Goal: Navigation & Orientation: Find specific page/section

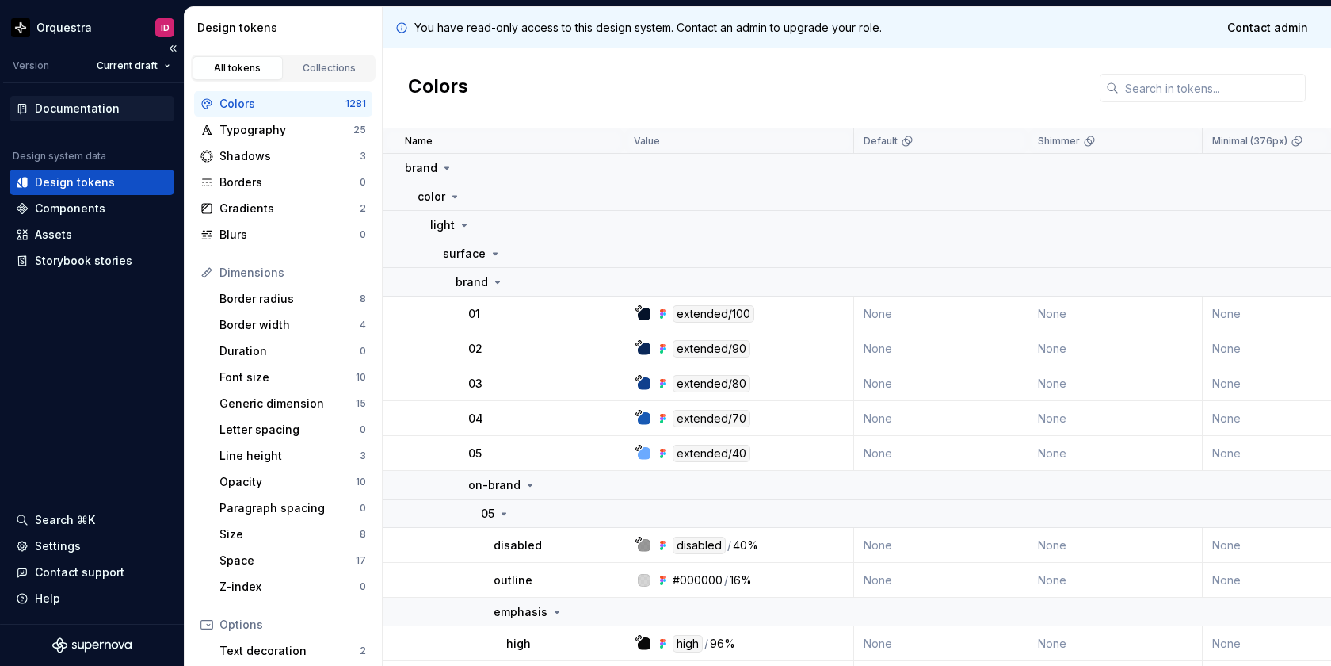
click at [74, 109] on div "Documentation" at bounding box center [77, 109] width 85 height 16
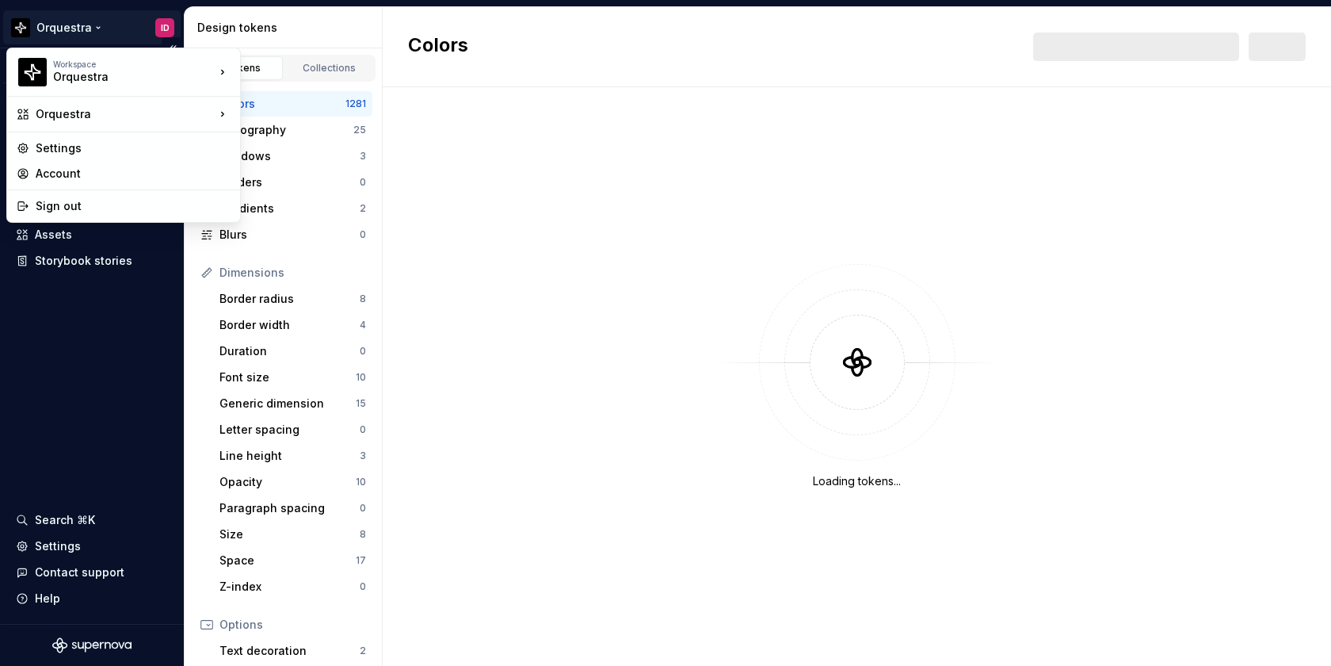
click at [161, 25] on html "Orquestra ID Version Current draft Documentation Design system data Design toke…" at bounding box center [665, 333] width 1331 height 666
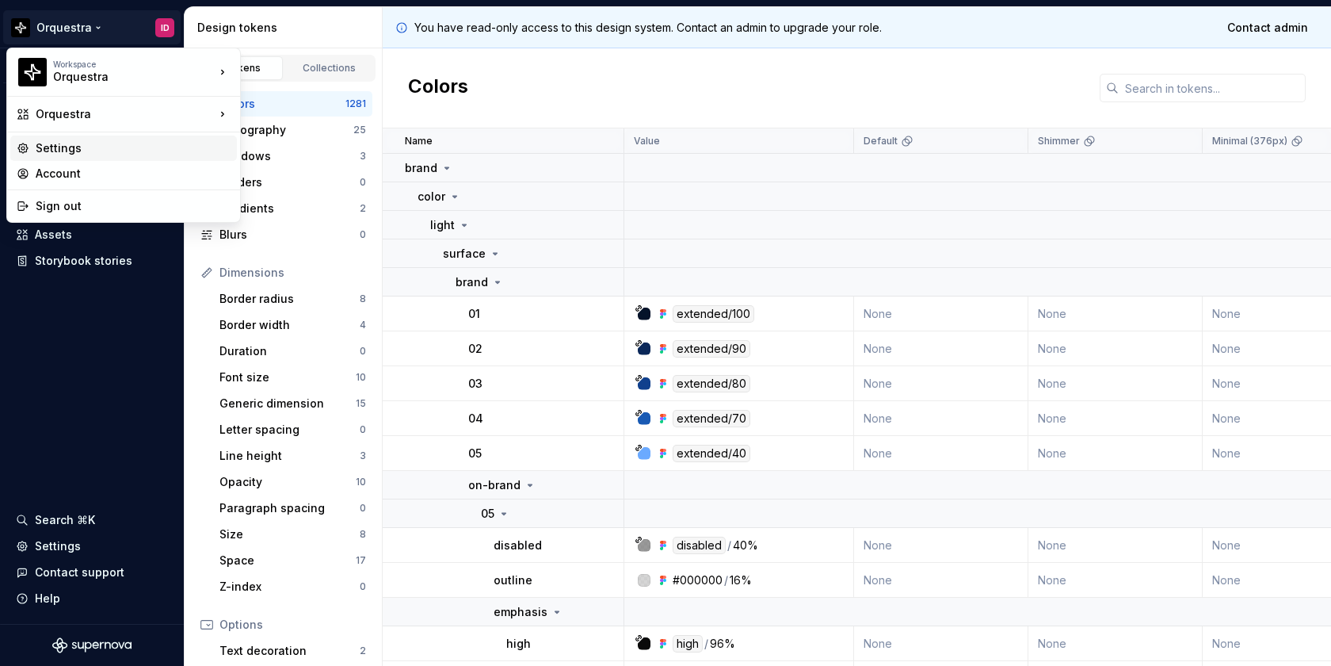
click at [86, 153] on div "Settings" at bounding box center [133, 148] width 195 height 16
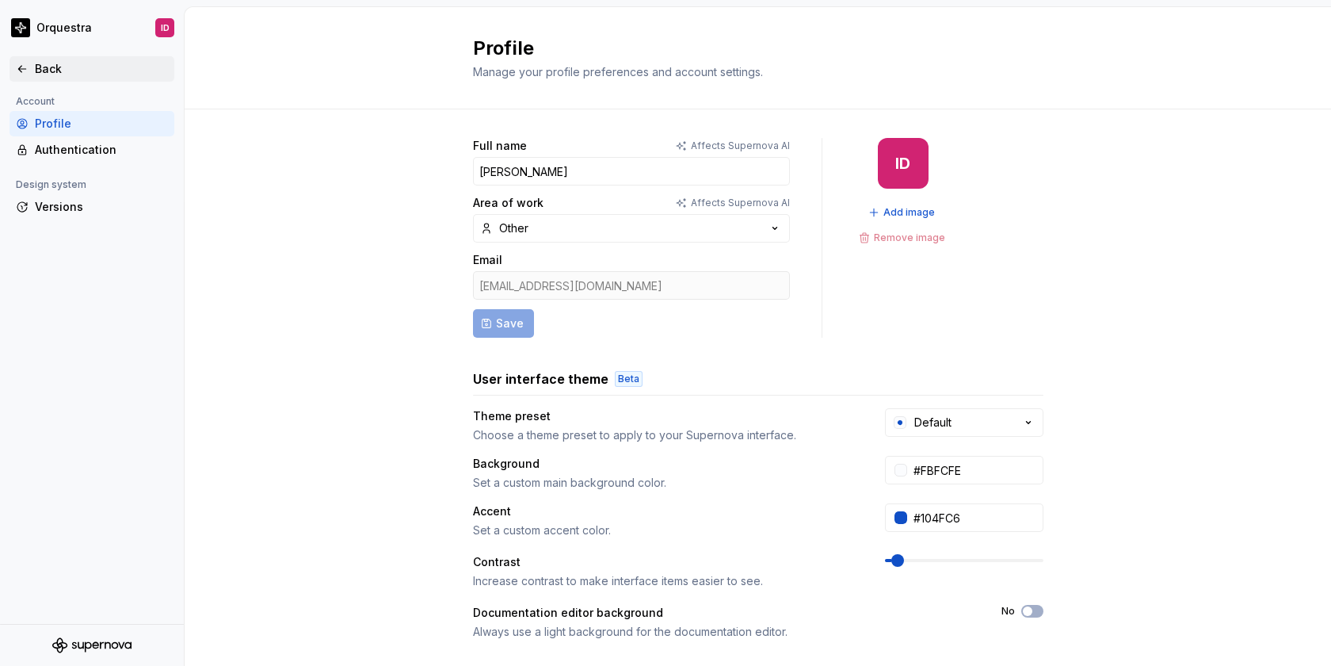
click at [29, 71] on div "Back" at bounding box center [92, 69] width 152 height 16
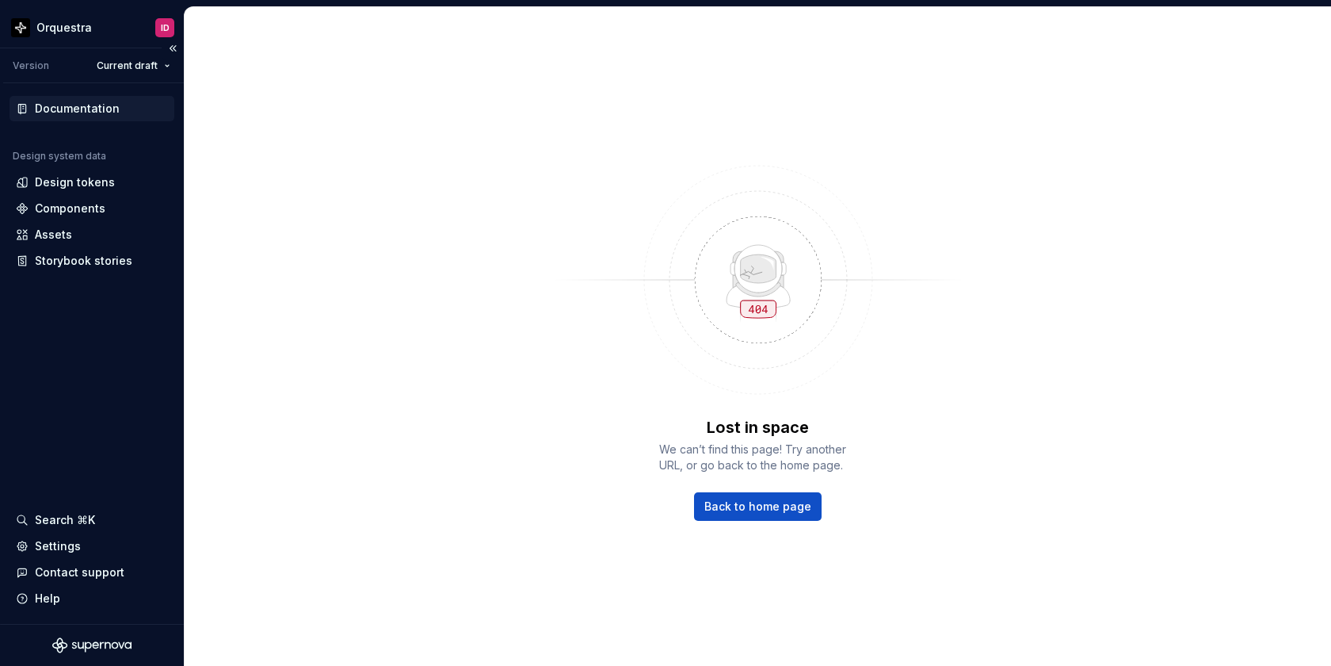
click at [75, 103] on div "Documentation" at bounding box center [77, 109] width 85 height 16
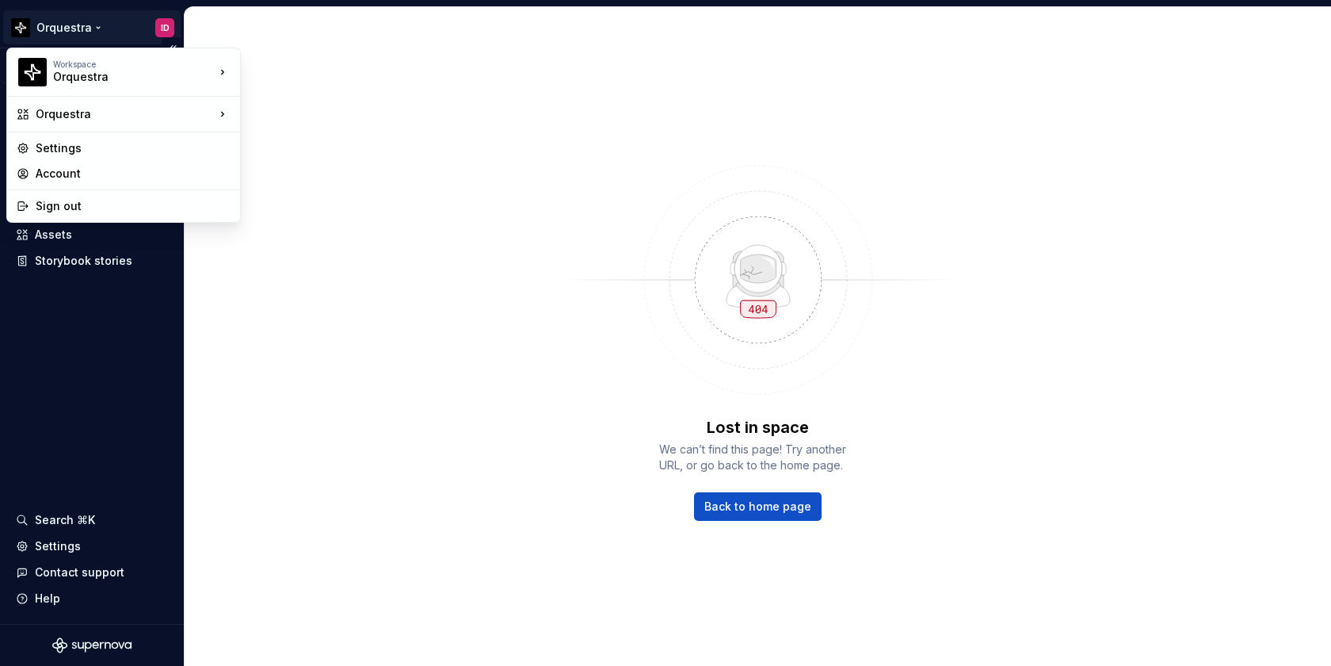
click at [93, 23] on html "Orquestra ID Version Current draft Documentation Design system data Design toke…" at bounding box center [665, 333] width 1331 height 666
click at [69, 175] on div "Account" at bounding box center [133, 174] width 195 height 16
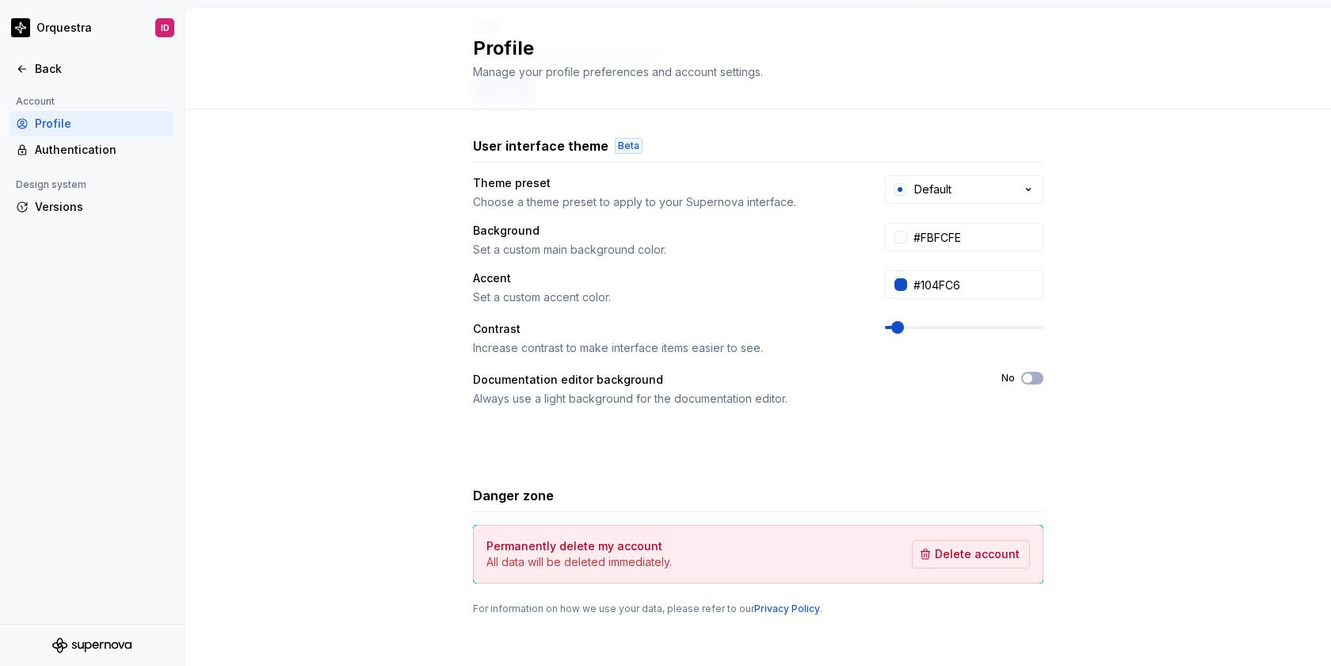
scroll to position [242, 0]
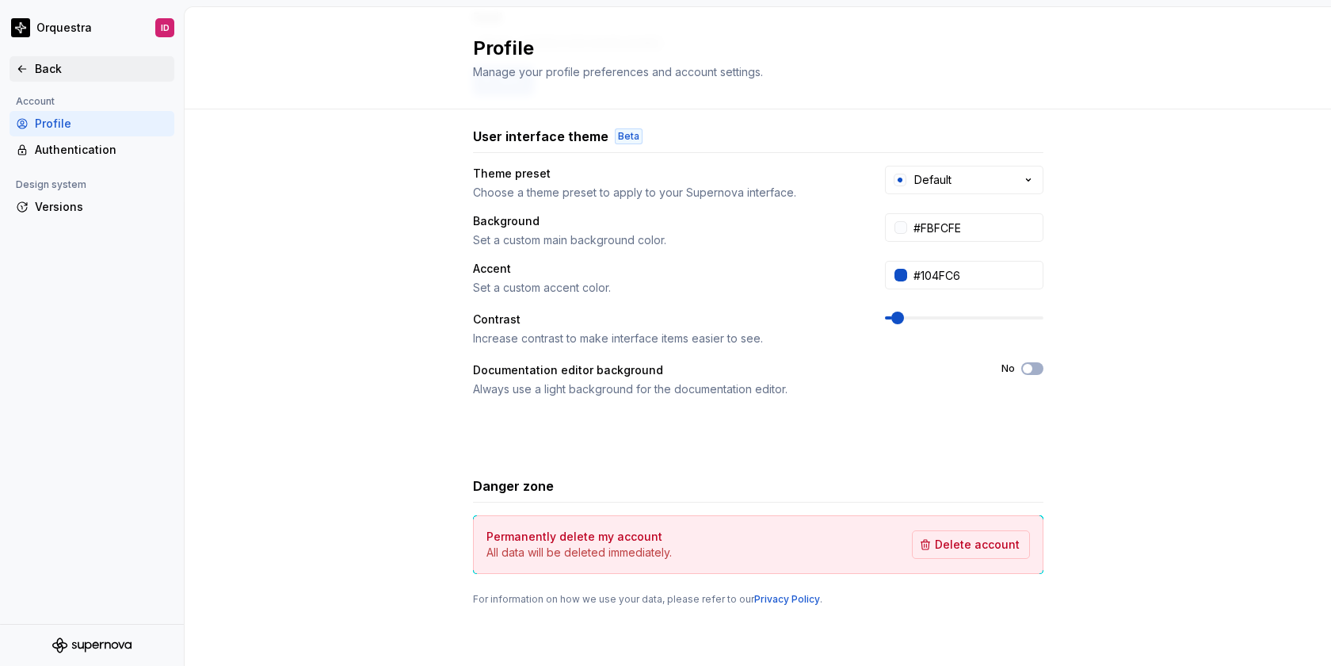
click at [67, 68] on div "Back" at bounding box center [101, 69] width 133 height 16
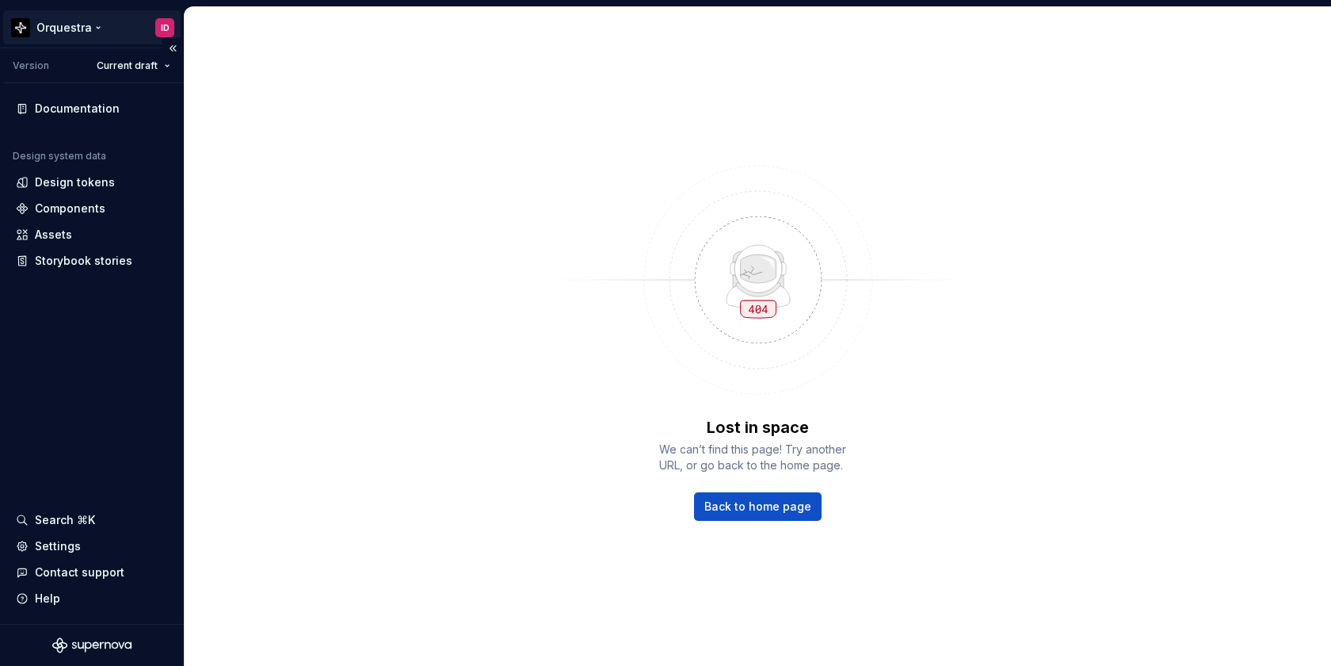
click at [96, 26] on html "Orquestra ID Version Current draft Documentation Design system data Design toke…" at bounding box center [665, 333] width 1331 height 666
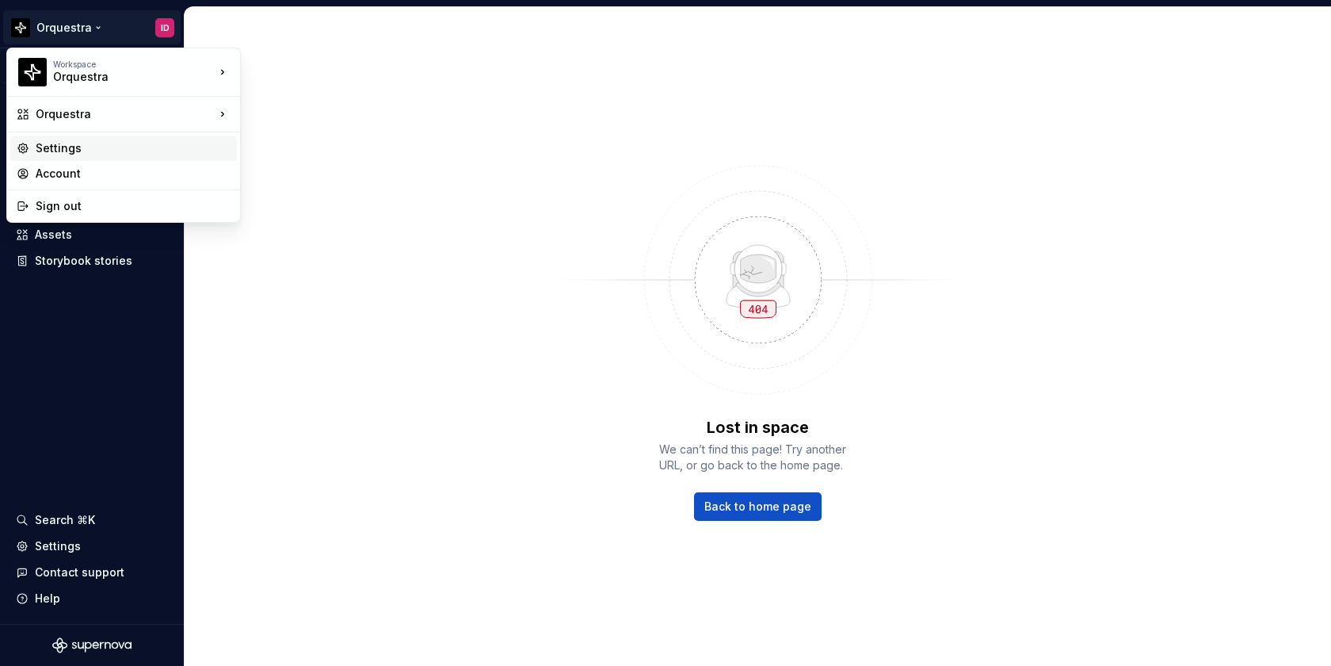
click at [80, 153] on div "Settings" at bounding box center [133, 148] width 195 height 16
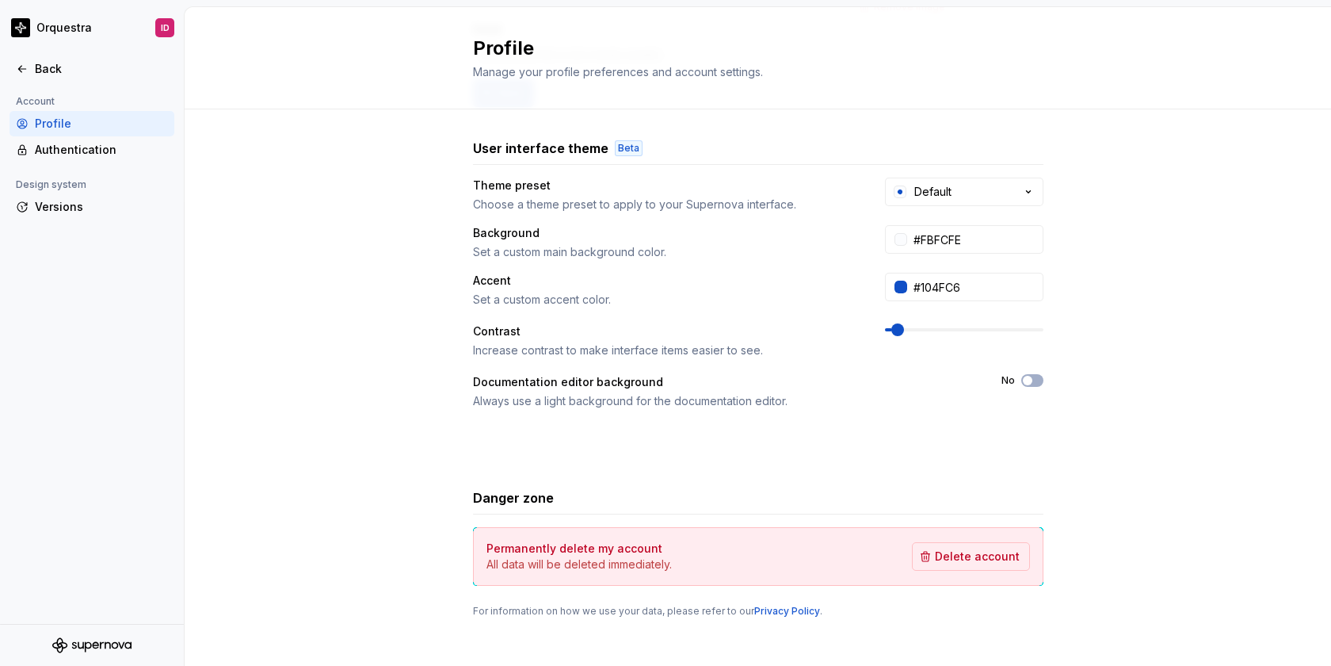
scroll to position [242, 0]
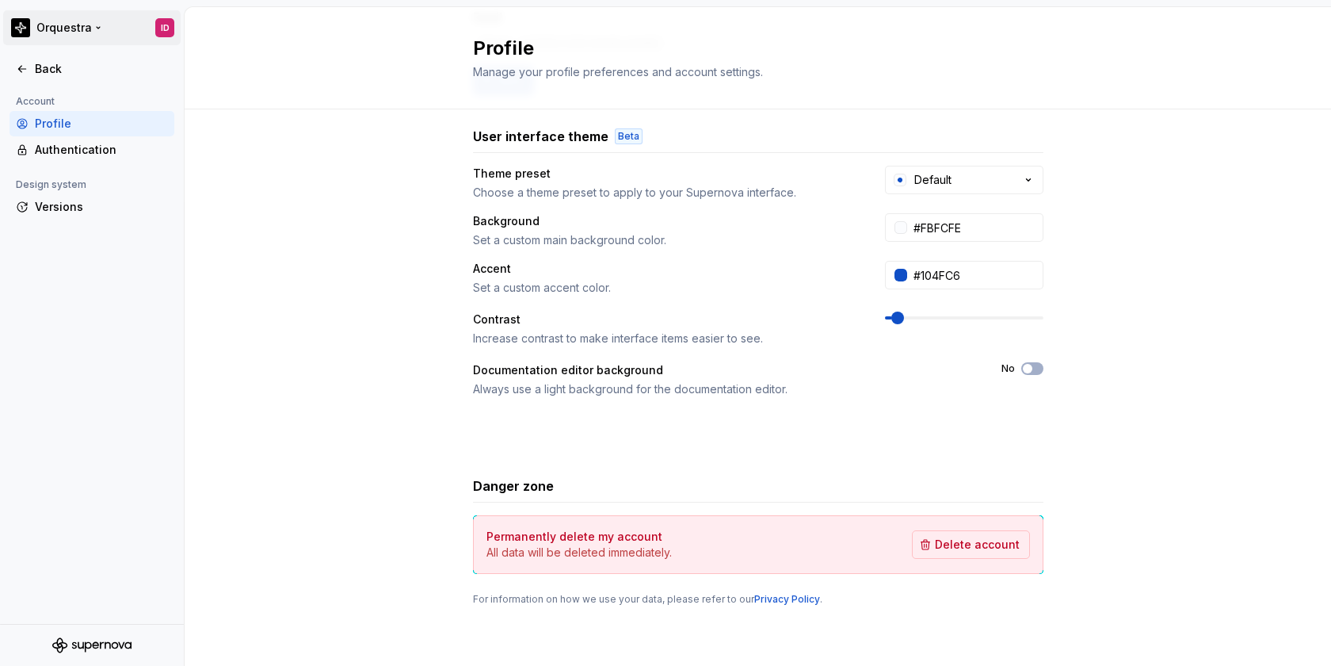
click at [46, 36] on html "Orquestra ID Back Account Profile Authentication Design system Versions Profile…" at bounding box center [665, 333] width 1331 height 666
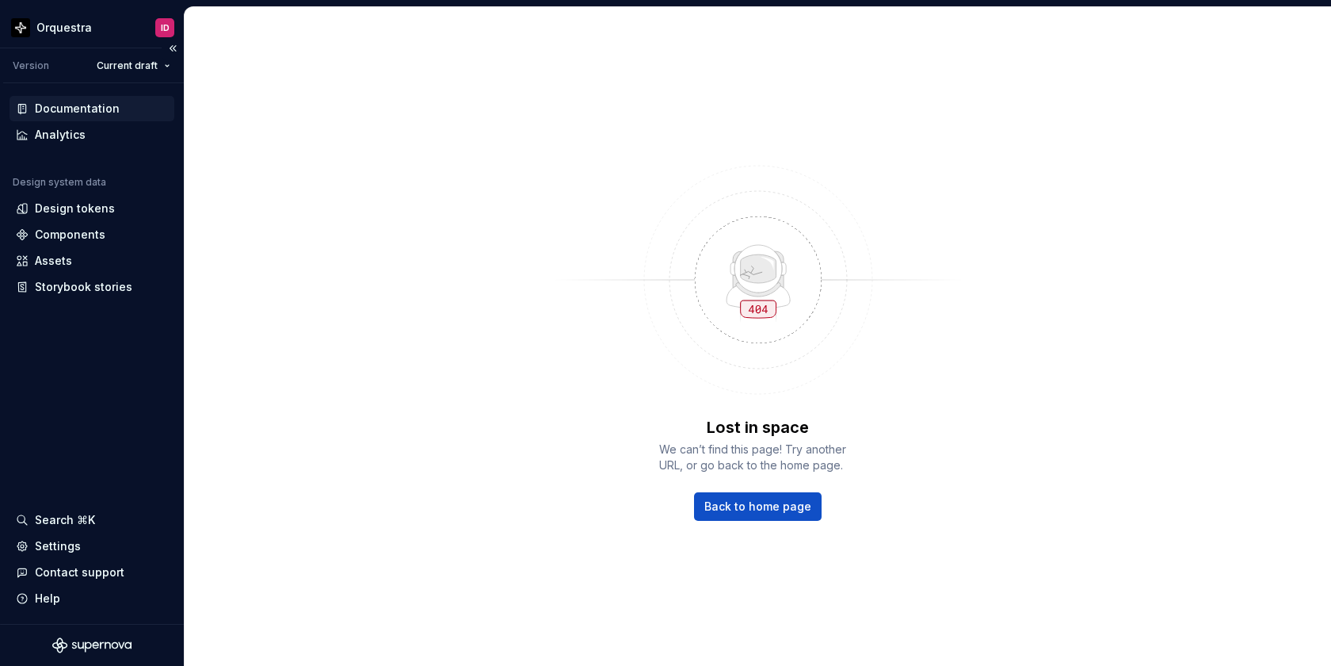
click at [93, 109] on div "Documentation" at bounding box center [77, 109] width 85 height 16
click at [65, 238] on div "Components" at bounding box center [70, 235] width 71 height 16
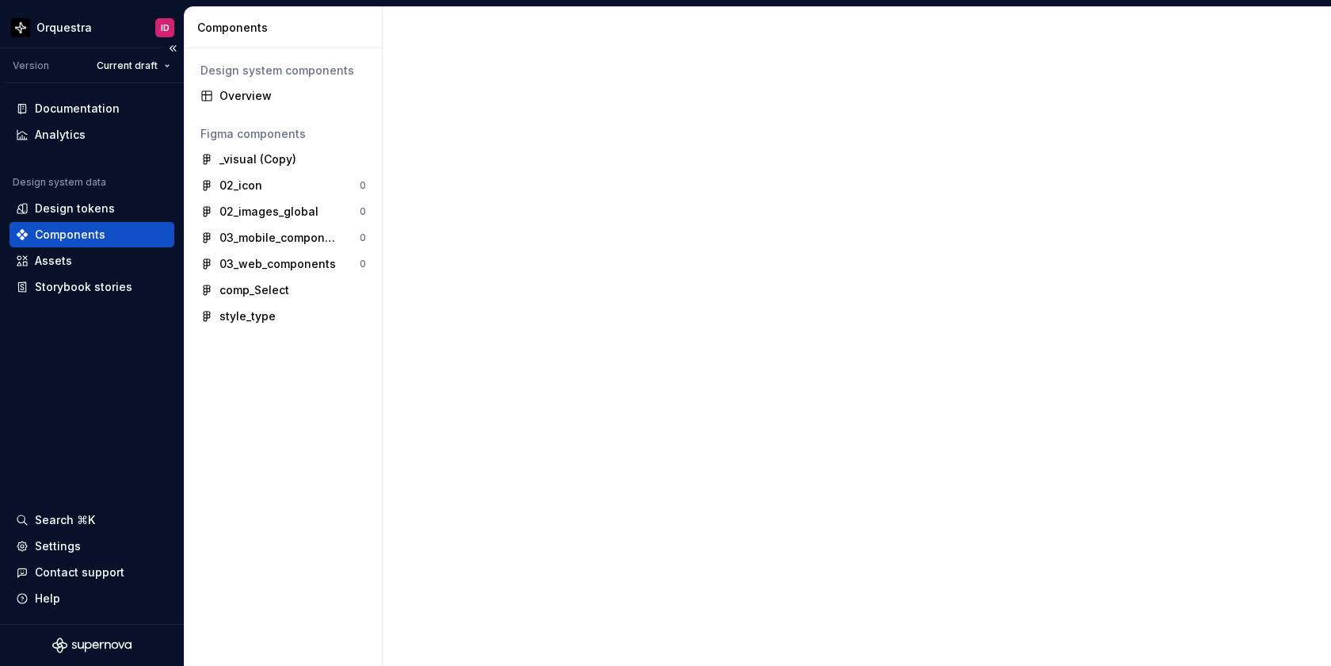
click at [65, 238] on div "Components" at bounding box center [70, 235] width 71 height 16
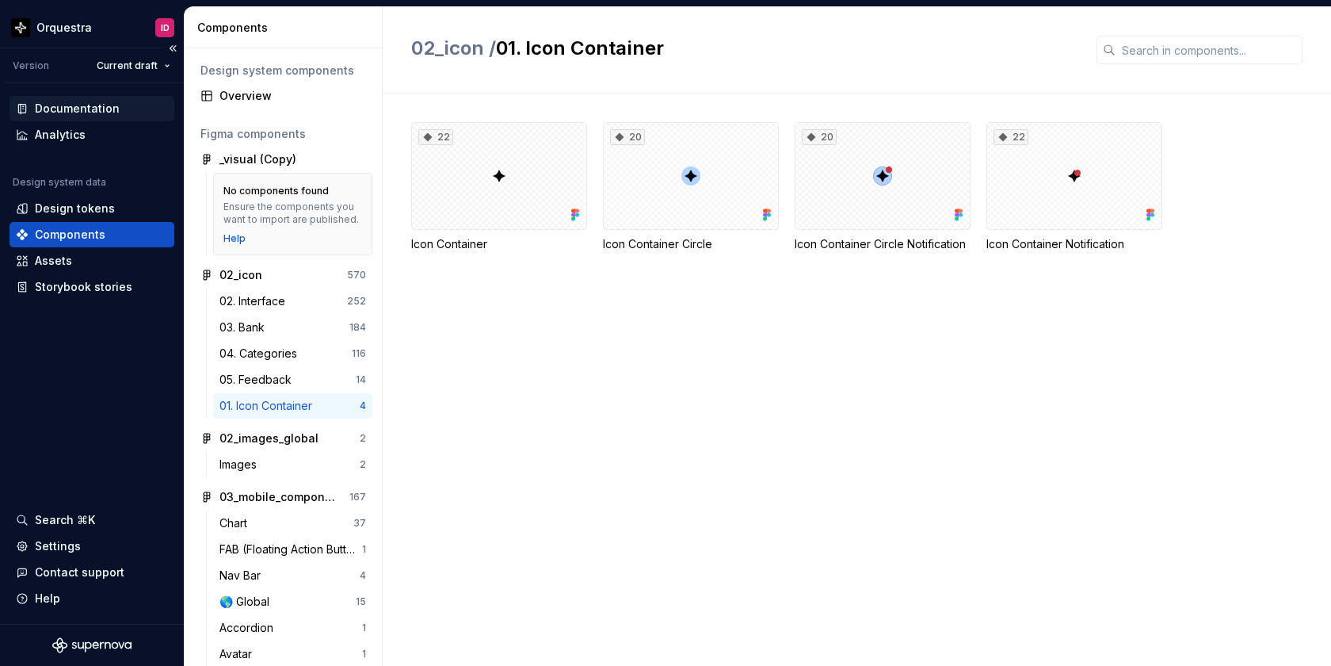
click at [67, 102] on div "Documentation" at bounding box center [77, 109] width 85 height 16
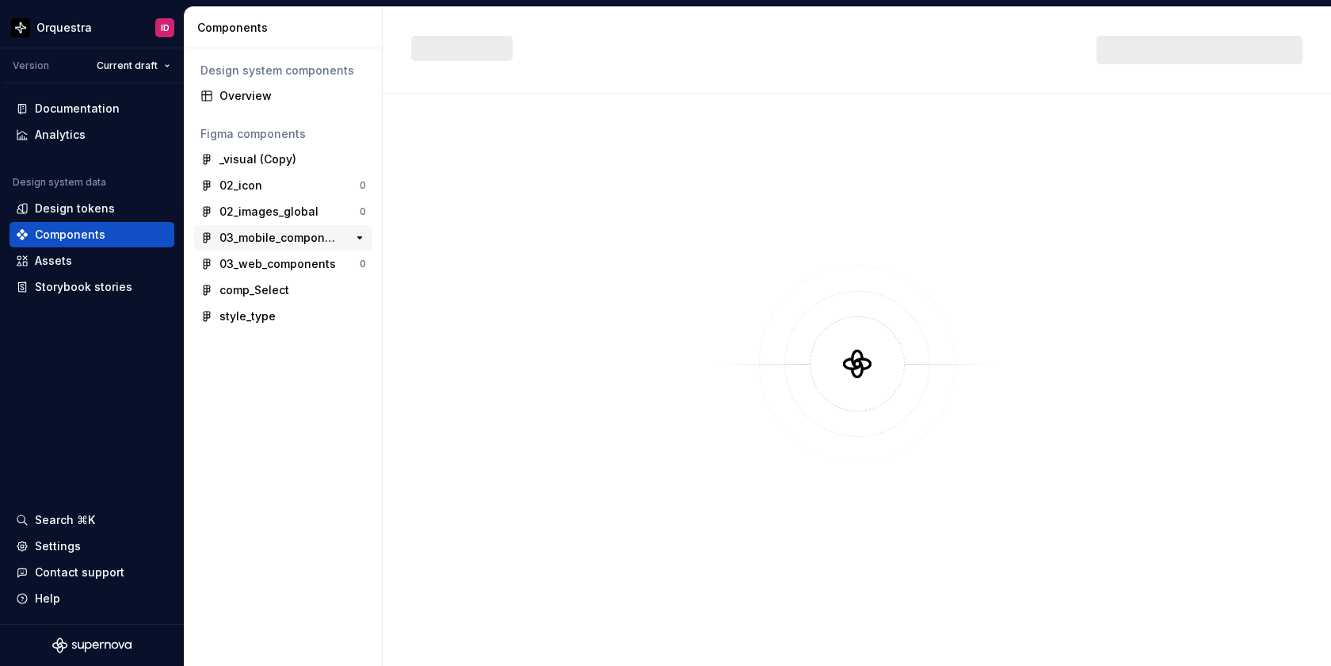
click at [258, 239] on div "03_mobile_components" at bounding box center [278, 238] width 118 height 16
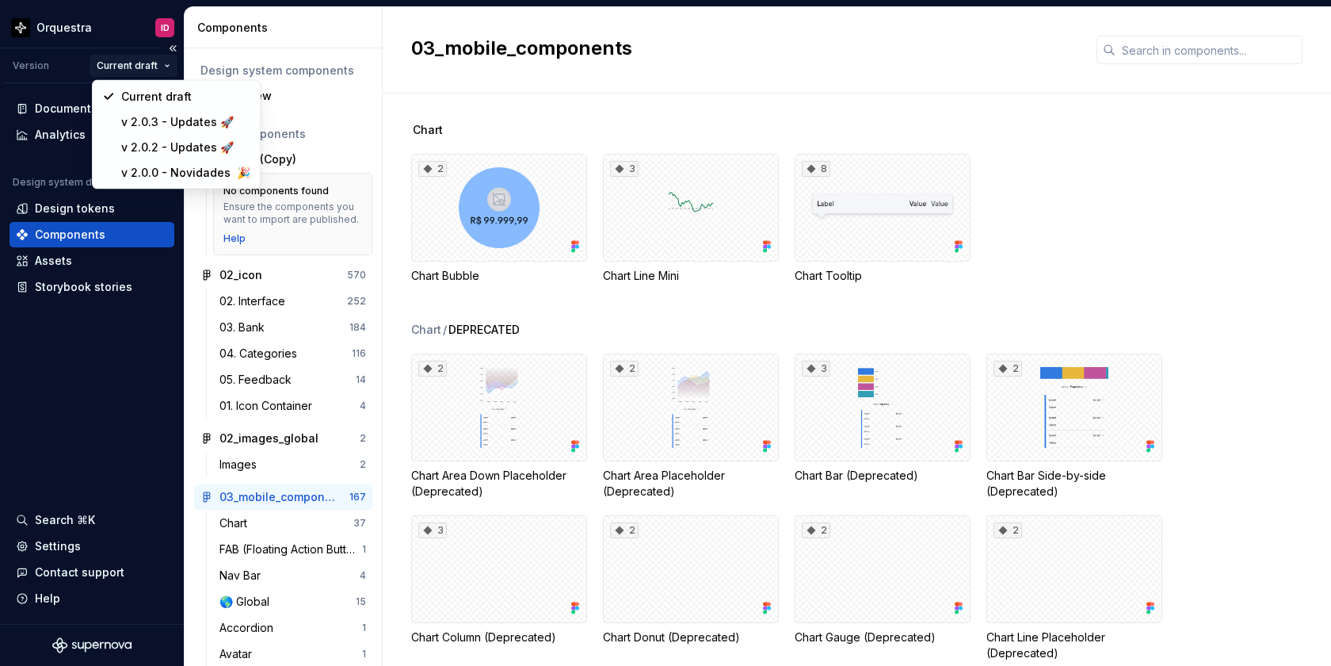
click at [135, 71] on html "Orquestra ID Version Current draft Documentation Analytics Design system data D…" at bounding box center [665, 333] width 1331 height 666
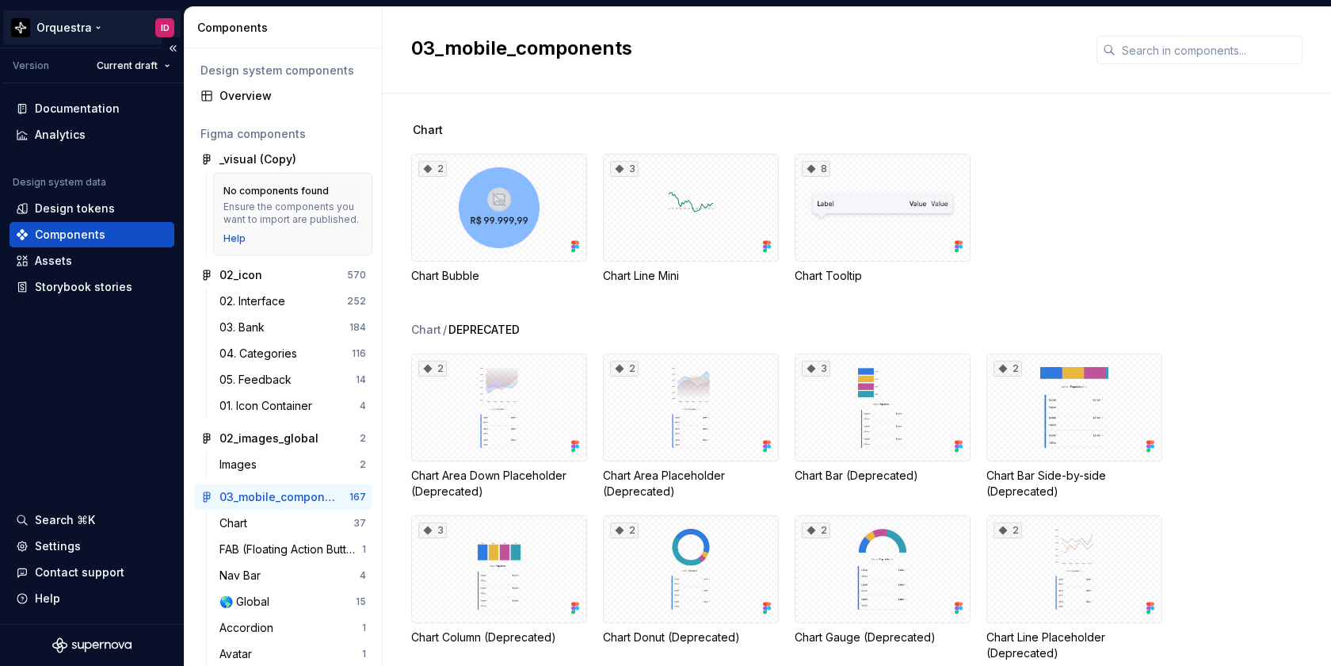
click at [159, 26] on html "Orquestra ID Version Current draft Documentation Analytics Design system data D…" at bounding box center [665, 333] width 1331 height 666
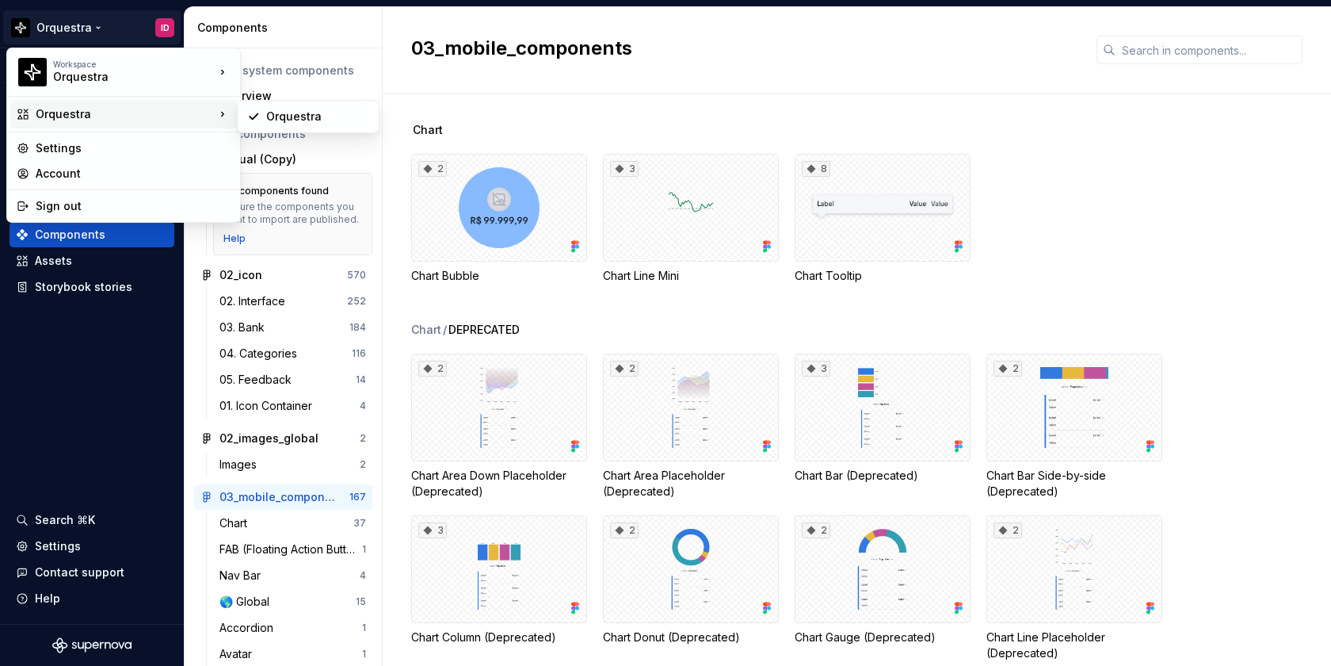
click at [78, 116] on div "Orquestra" at bounding box center [125, 114] width 179 height 16
click at [119, 63] on div "Workspace" at bounding box center [134, 64] width 162 height 10
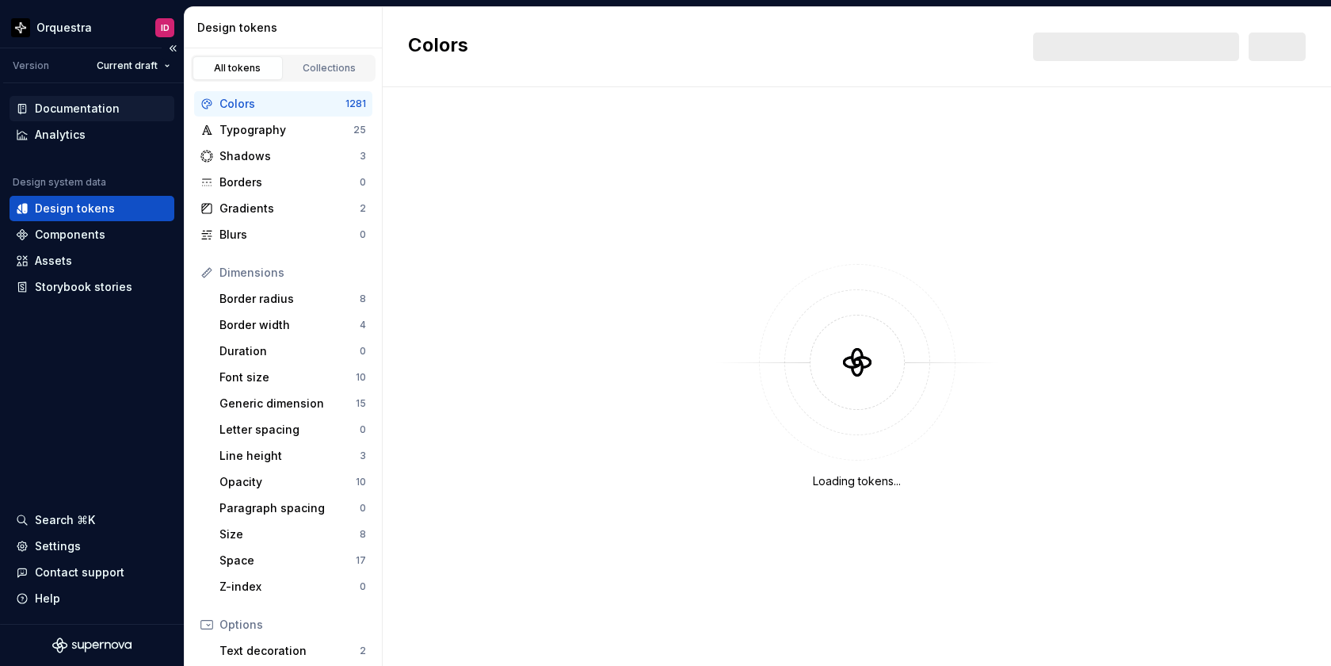
click at [90, 109] on div "Documentation" at bounding box center [77, 109] width 85 height 16
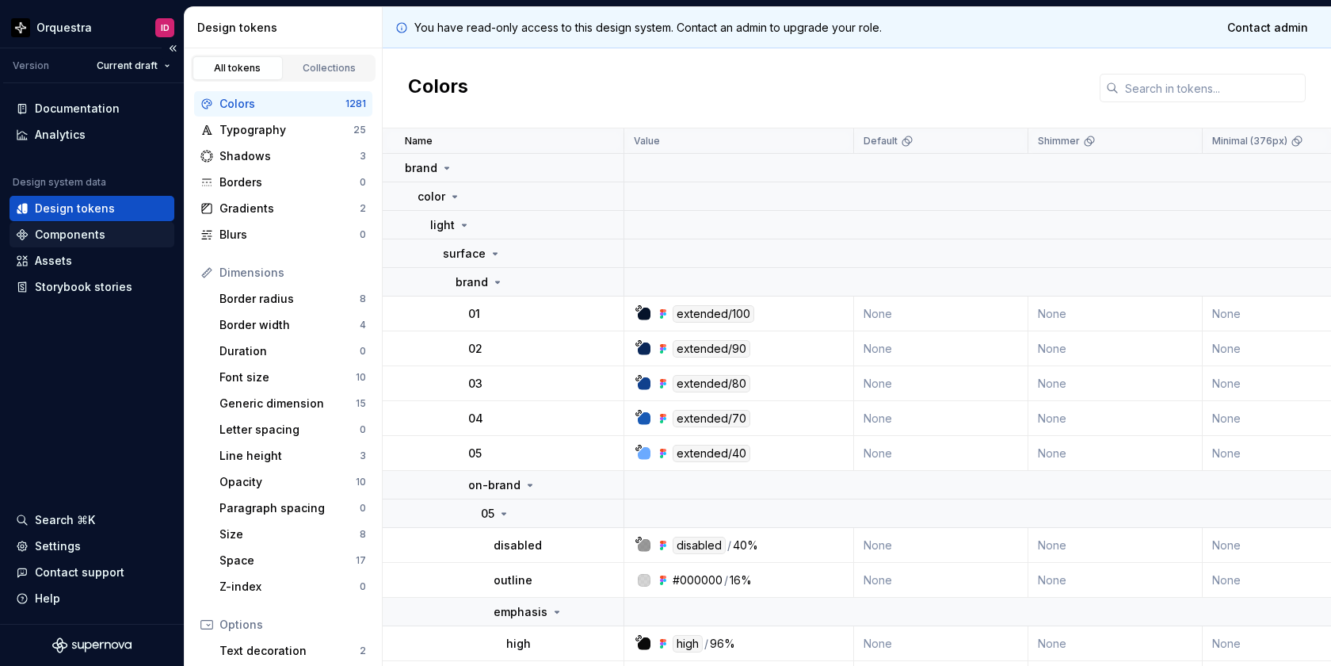
click at [78, 237] on div "Components" at bounding box center [70, 235] width 71 height 16
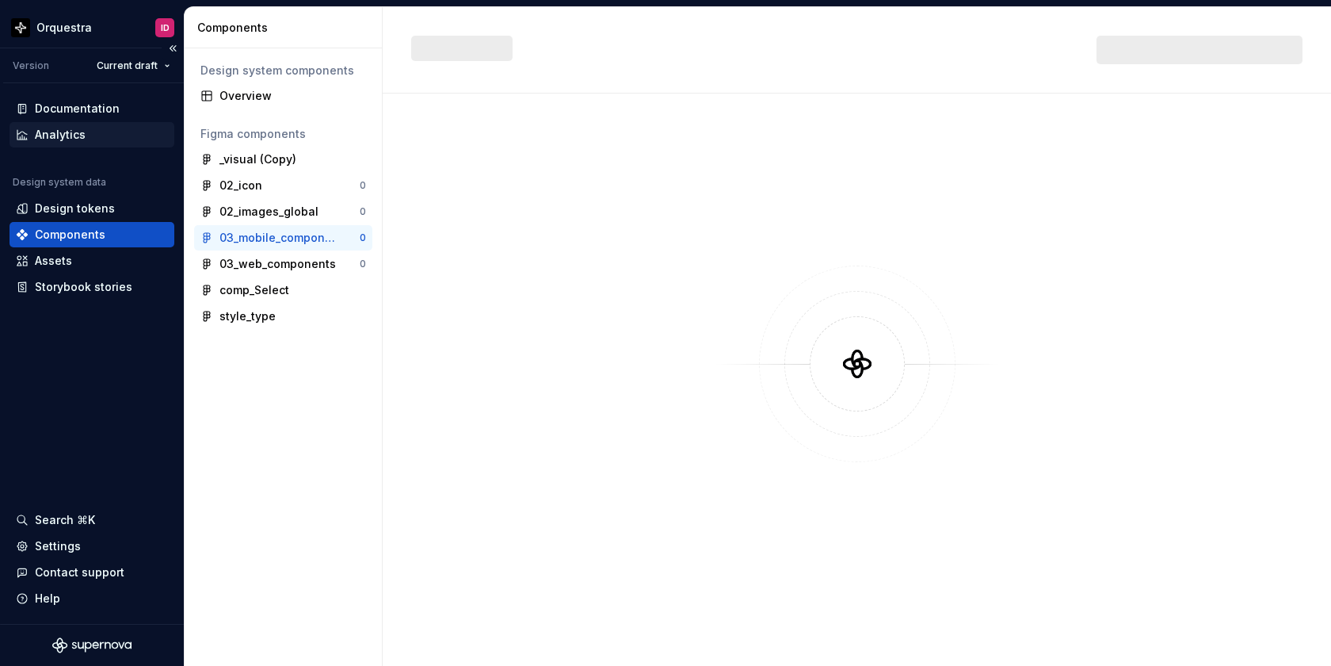
click at [78, 136] on div "Analytics" at bounding box center [60, 135] width 51 height 16
